Goal: Task Accomplishment & Management: Use online tool/utility

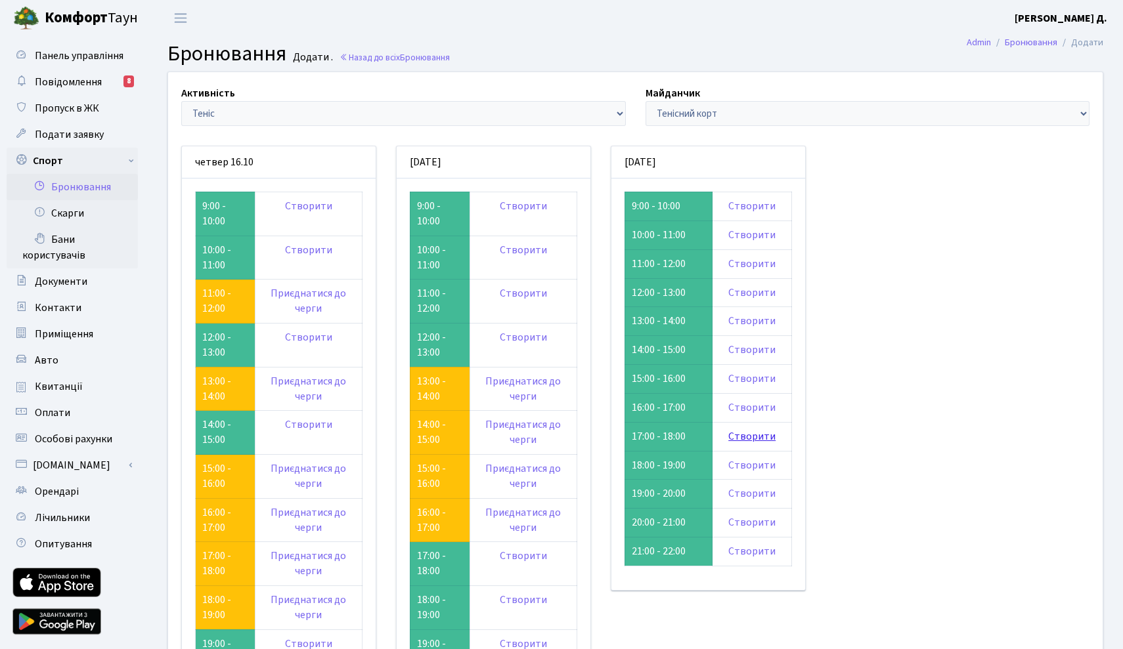
click at [749, 429] on link "Створити" at bounding box center [751, 436] width 47 height 14
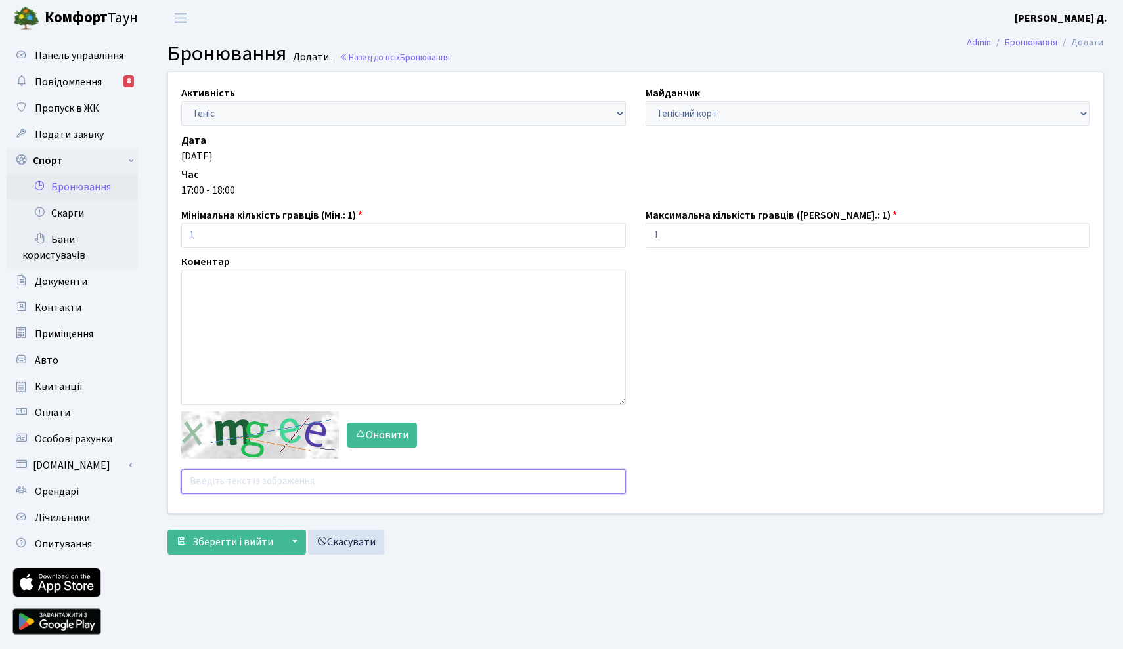
click at [260, 476] on input "text" at bounding box center [403, 481] width 444 height 25
type input "z7nrc"
click at [200, 542] on span "Зберегти і вийти" at bounding box center [232, 542] width 81 height 14
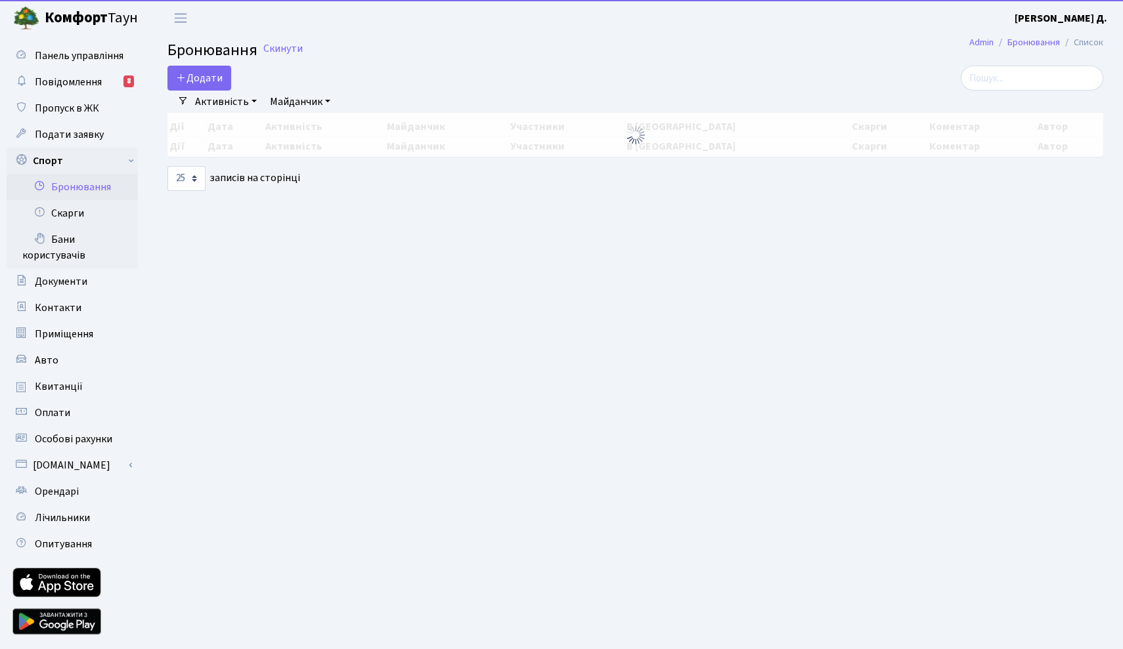
select select "25"
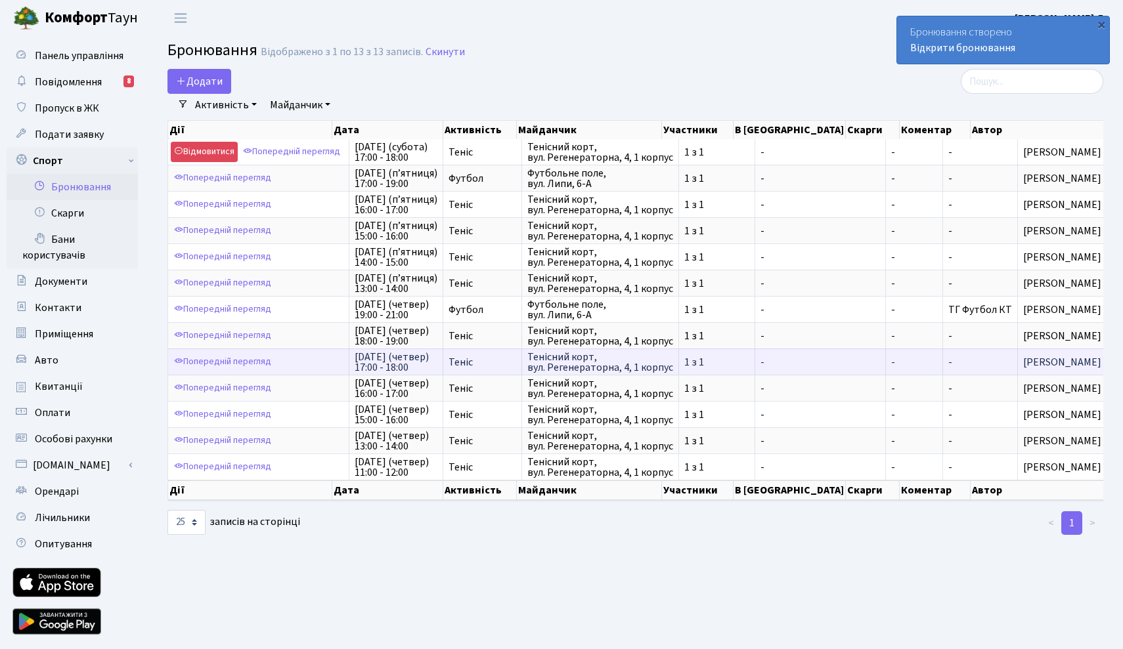
click at [368, 184] on span "17-го жовтня (п’ятниця) 17:00 - 19:00" at bounding box center [396, 178] width 83 height 21
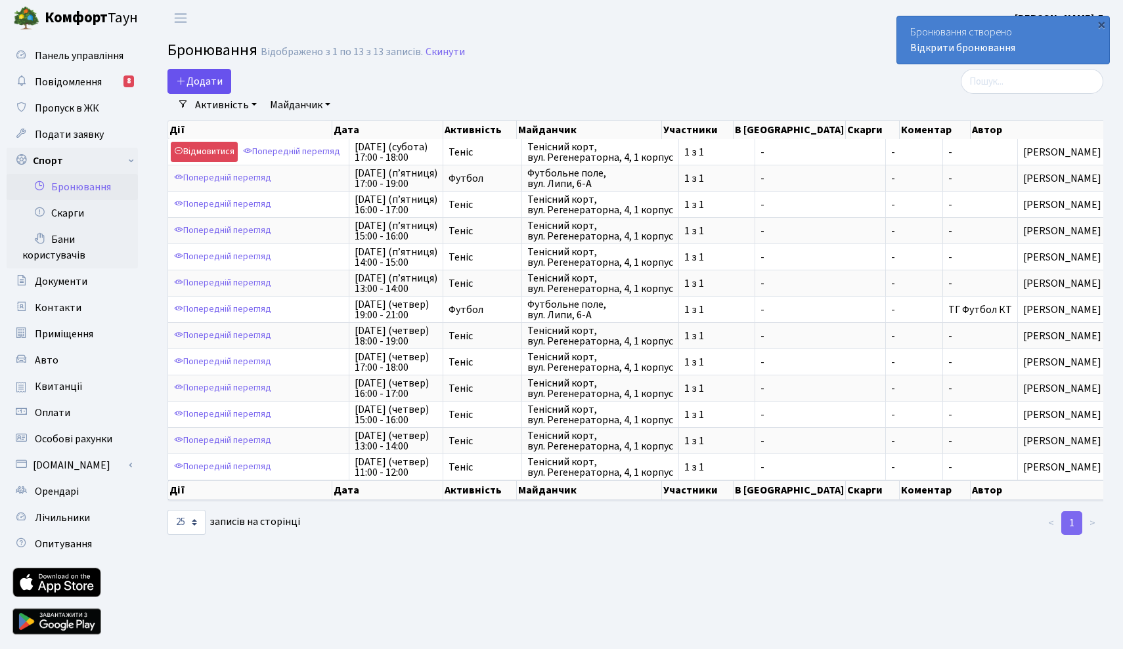
click at [195, 79] on button "Додати" at bounding box center [199, 81] width 64 height 25
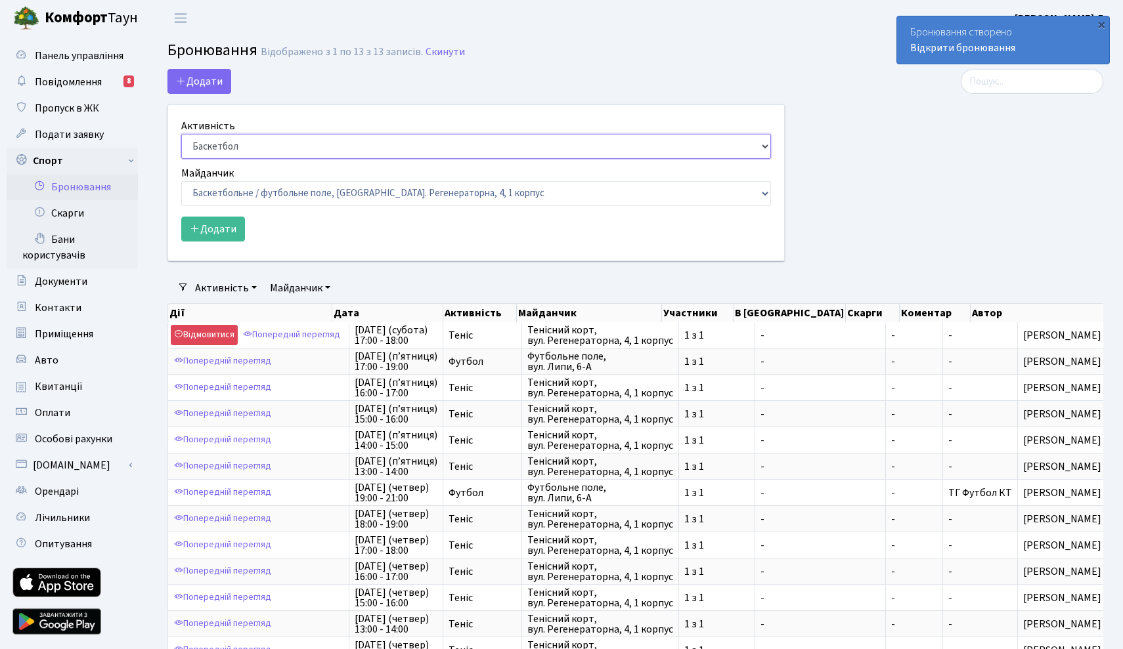
select select "1"
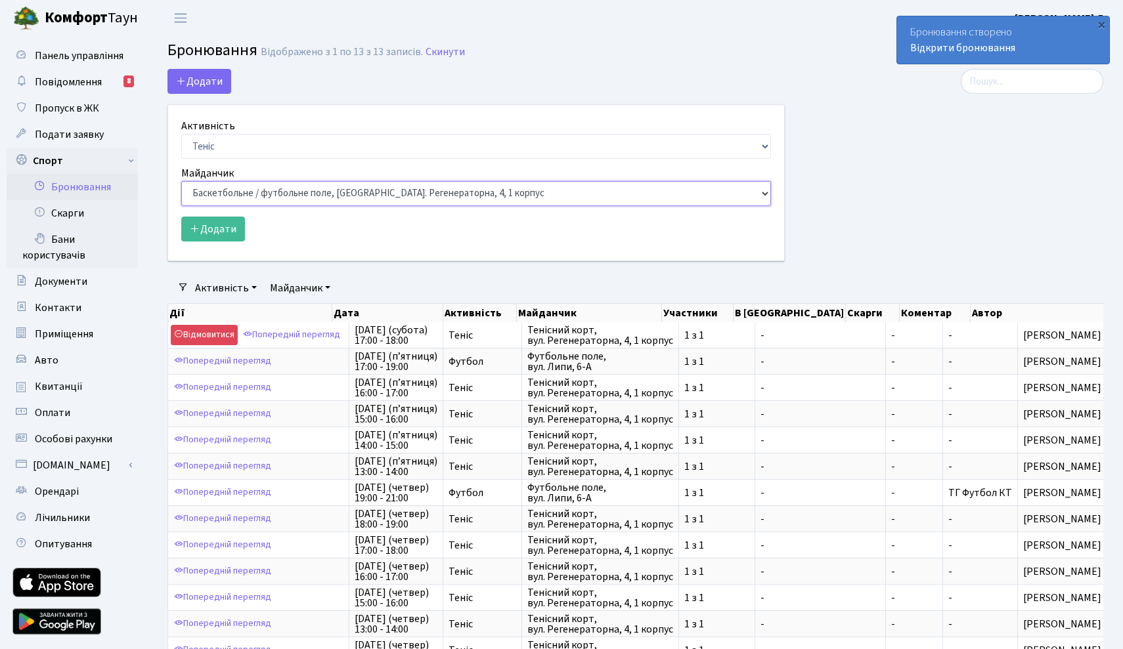
select select "1"
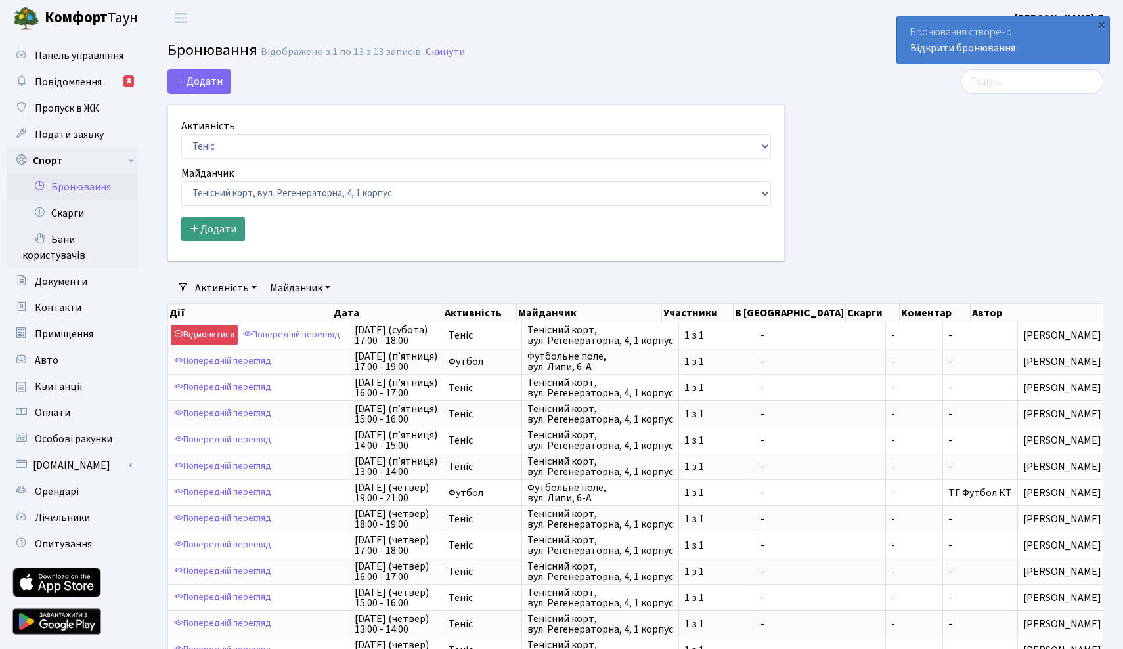
click at [214, 232] on button "Додати" at bounding box center [213, 229] width 64 height 25
